Goal: Task Accomplishment & Management: Complete application form

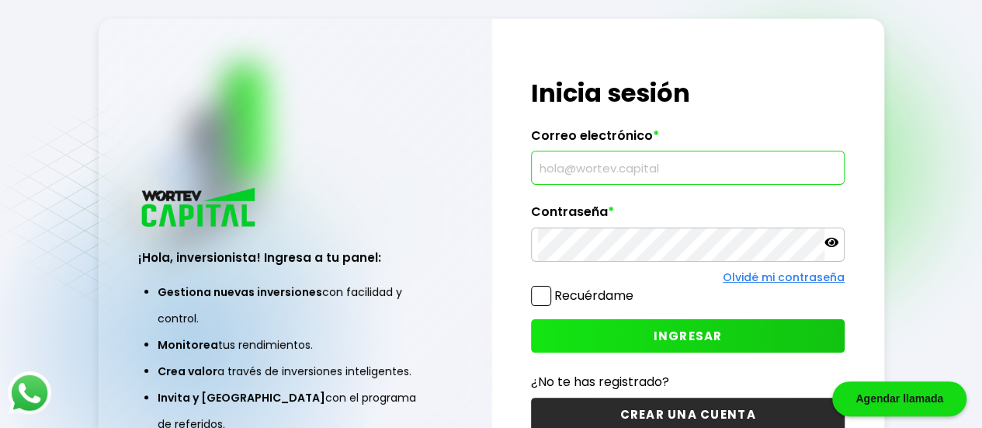
click at [678, 154] on input "text" at bounding box center [688, 167] width 300 height 33
click at [657, 165] on input "text" at bounding box center [688, 167] width 300 height 33
type input "[EMAIL_ADDRESS][DOMAIN_NAME]"
click at [689, 331] on span "INGRESAR" at bounding box center [688, 336] width 69 height 16
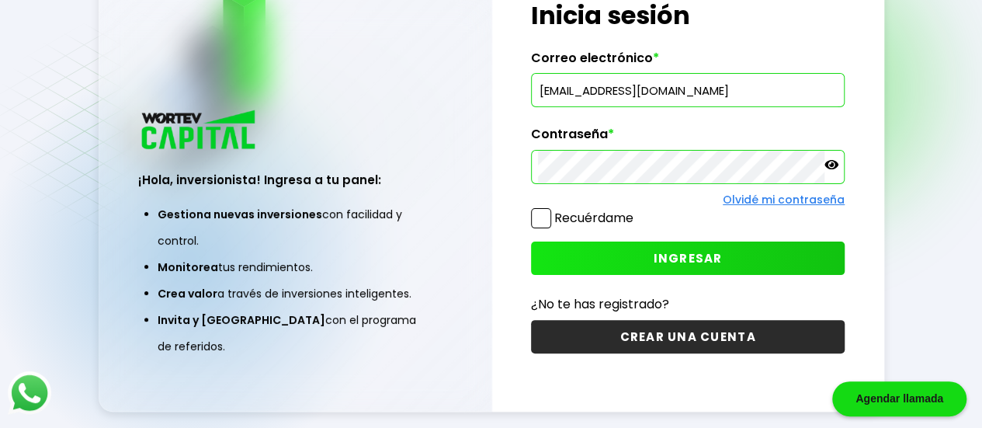
click at [694, 328] on button "CREAR UNA CUENTA" at bounding box center [688, 336] width 314 height 33
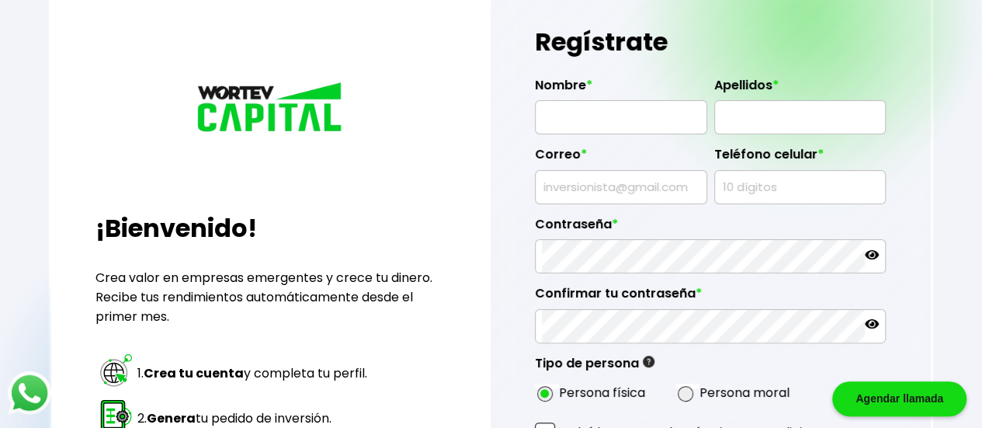
radio input "true"
click at [660, 123] on input "text" at bounding box center [620, 117] width 158 height 33
type input "[PERSON_NAME] DE [PERSON_NAME]"
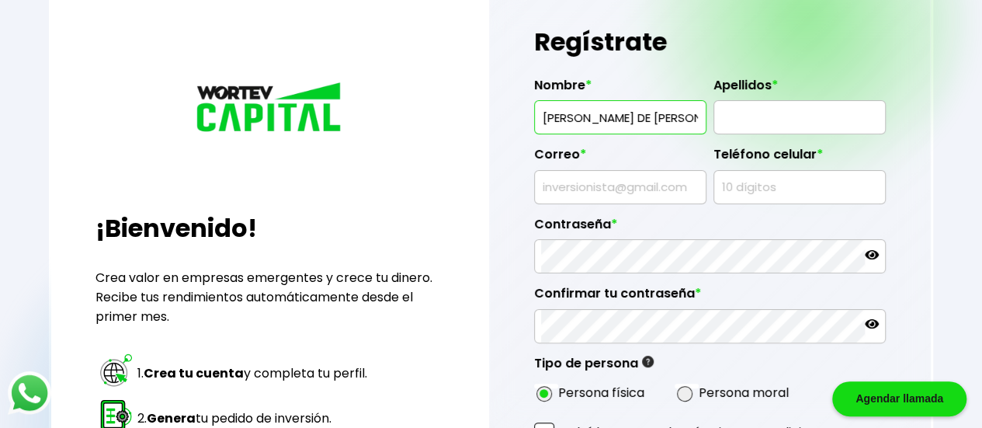
type input "[PERSON_NAME] OCIO"
type input "[EMAIL_ADDRESS][DOMAIN_NAME]"
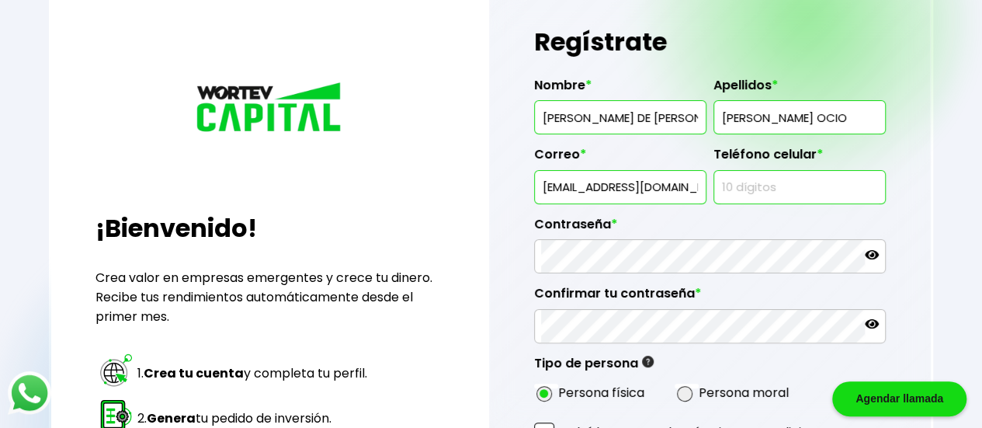
click at [751, 178] on input "text" at bounding box center [799, 187] width 158 height 33
type input "6692651144"
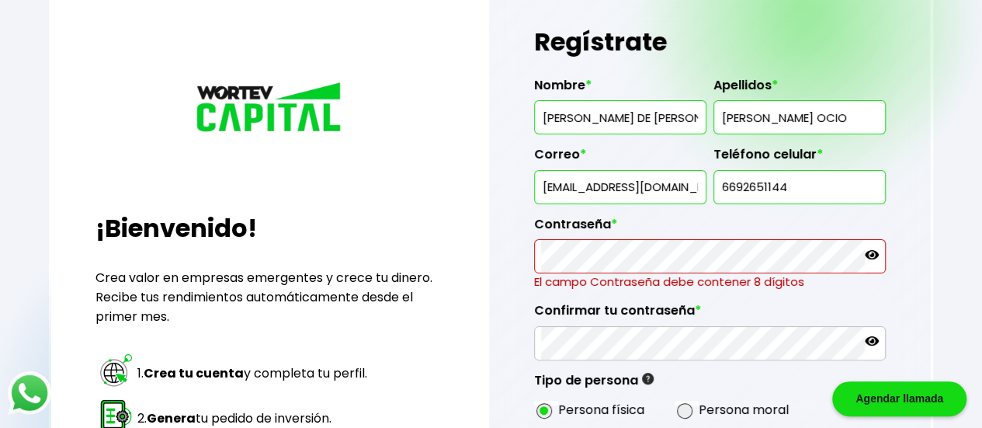
type input "[EMAIL_ADDRESS][DOMAIN_NAME]"
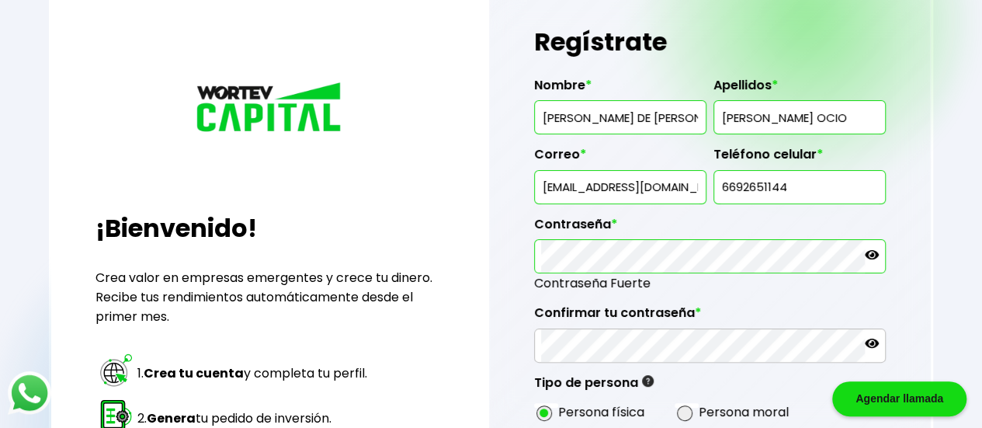
click at [874, 251] on icon at bounding box center [872, 255] width 14 height 14
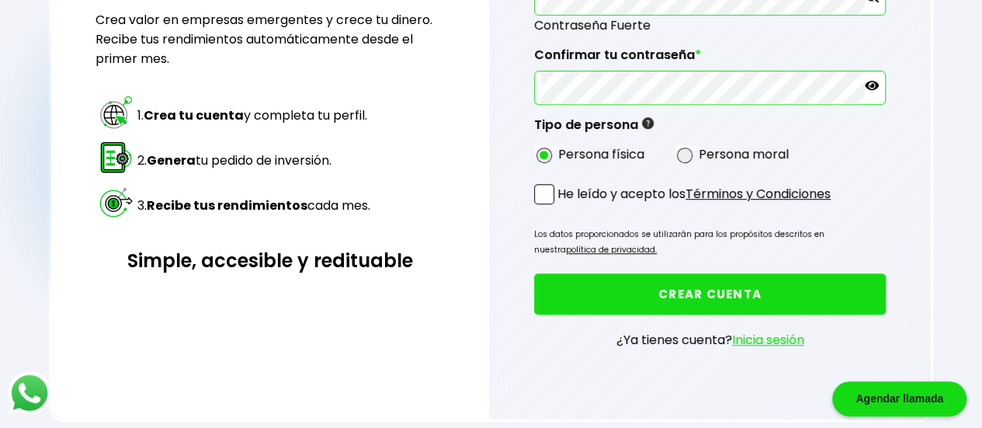
scroll to position [343, 0]
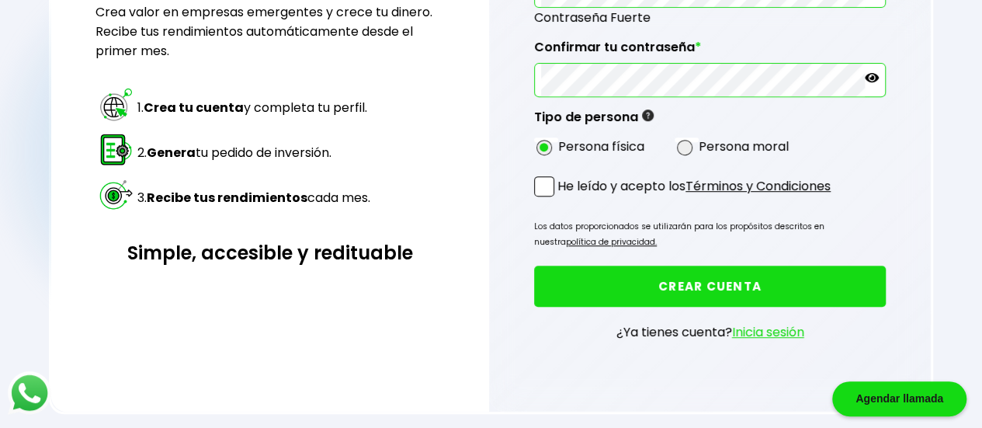
click at [548, 176] on span at bounding box center [544, 186] width 20 height 20
click at [561, 198] on input "He leído y acepto los Términos y Condiciones" at bounding box center [561, 198] width 0 height 0
click at [693, 276] on button "CREAR CUENTA" at bounding box center [710, 286] width 352 height 41
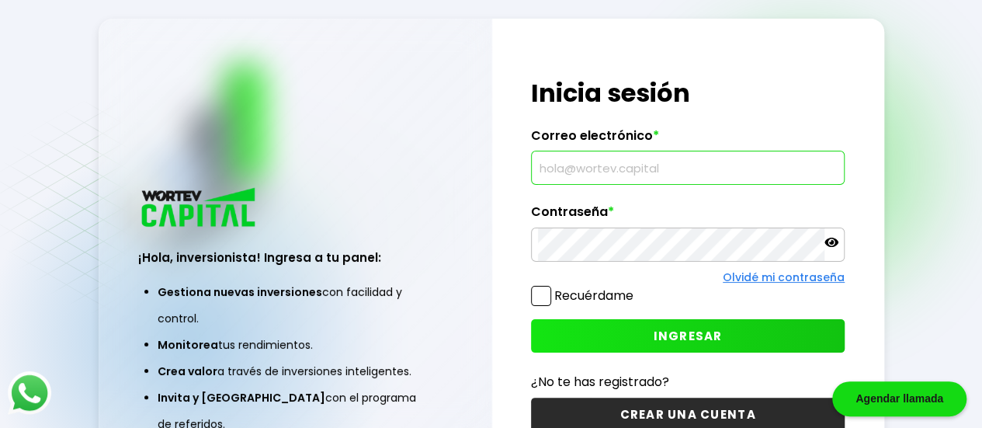
click at [579, 176] on input "text" at bounding box center [688, 167] width 300 height 33
type input "[EMAIL_ADDRESS][DOMAIN_NAME]"
click at [540, 296] on span at bounding box center [541, 296] width 20 height 20
click at [637, 288] on input "Recuérdame" at bounding box center [637, 288] width 0 height 0
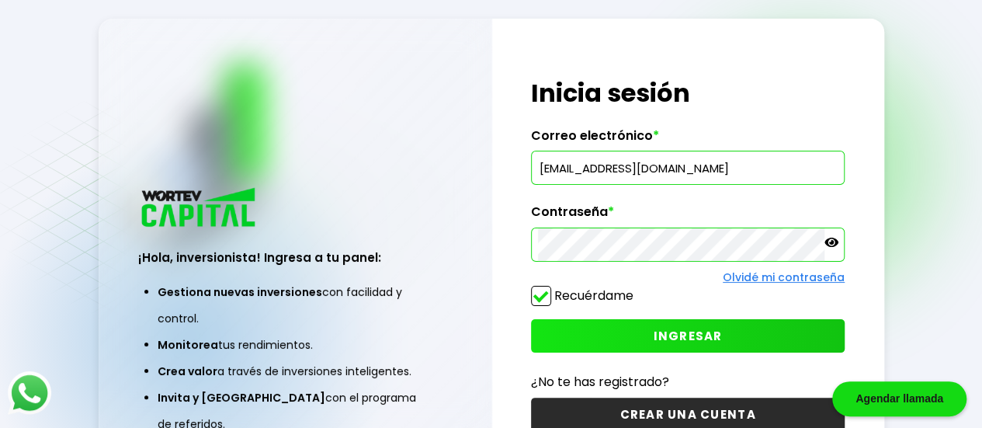
click at [641, 335] on button "INGRESAR" at bounding box center [688, 335] width 314 height 33
